Goal: Navigation & Orientation: Find specific page/section

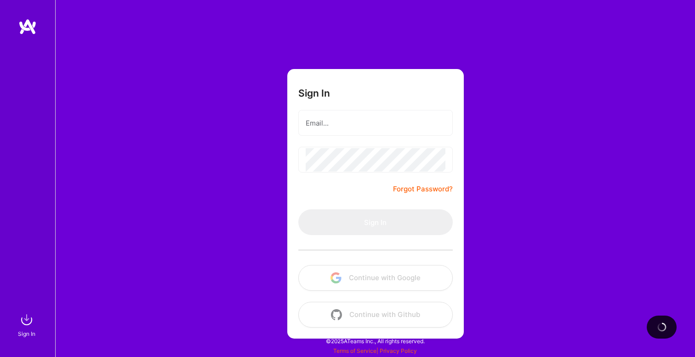
type input "[EMAIL_ADDRESS][DOMAIN_NAME]"
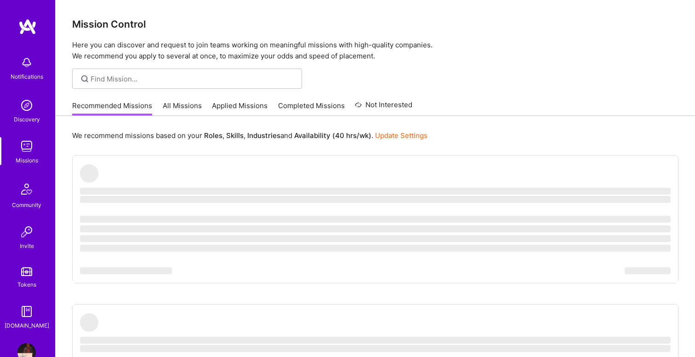
click at [23, 65] on img at bounding box center [26, 62] width 18 height 18
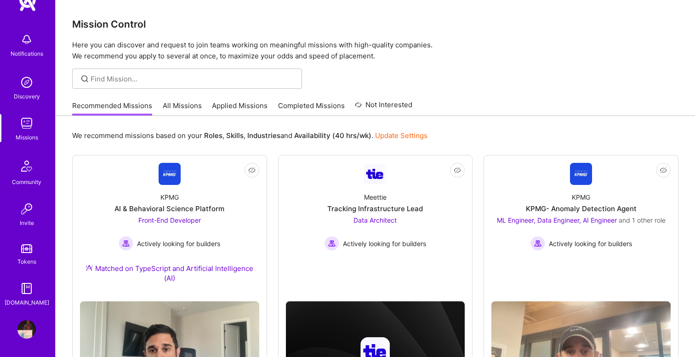
click at [25, 332] on img at bounding box center [26, 329] width 18 height 18
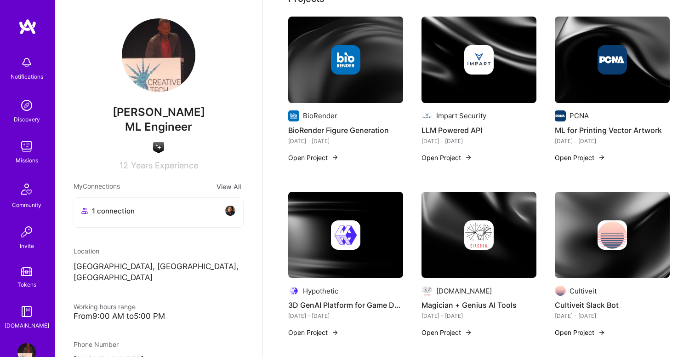
scroll to position [145, 0]
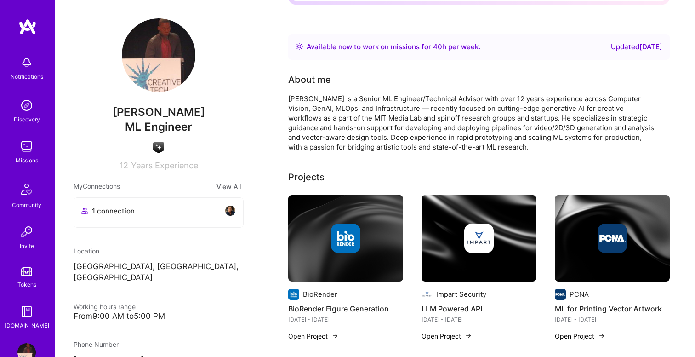
click at [27, 63] on img at bounding box center [26, 62] width 18 height 18
click at [6, 114] on link "Discovery" at bounding box center [26, 110] width 57 height 28
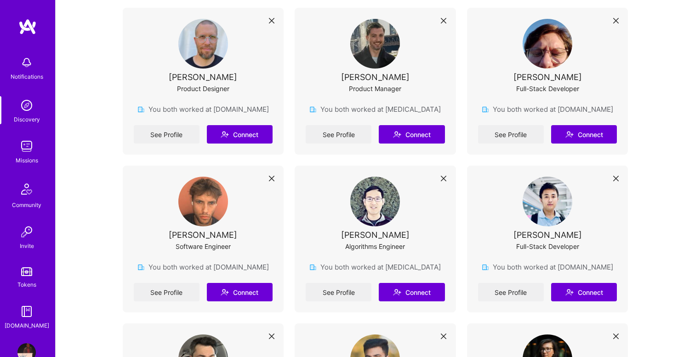
scroll to position [1850, 0]
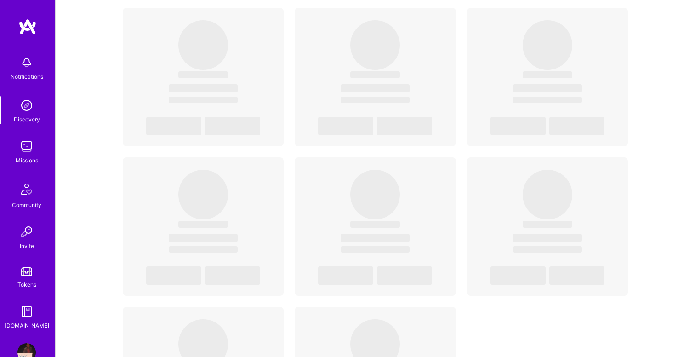
click at [23, 145] on img at bounding box center [26, 146] width 18 height 18
